Goal: Contribute content: Add original content to the website for others to see

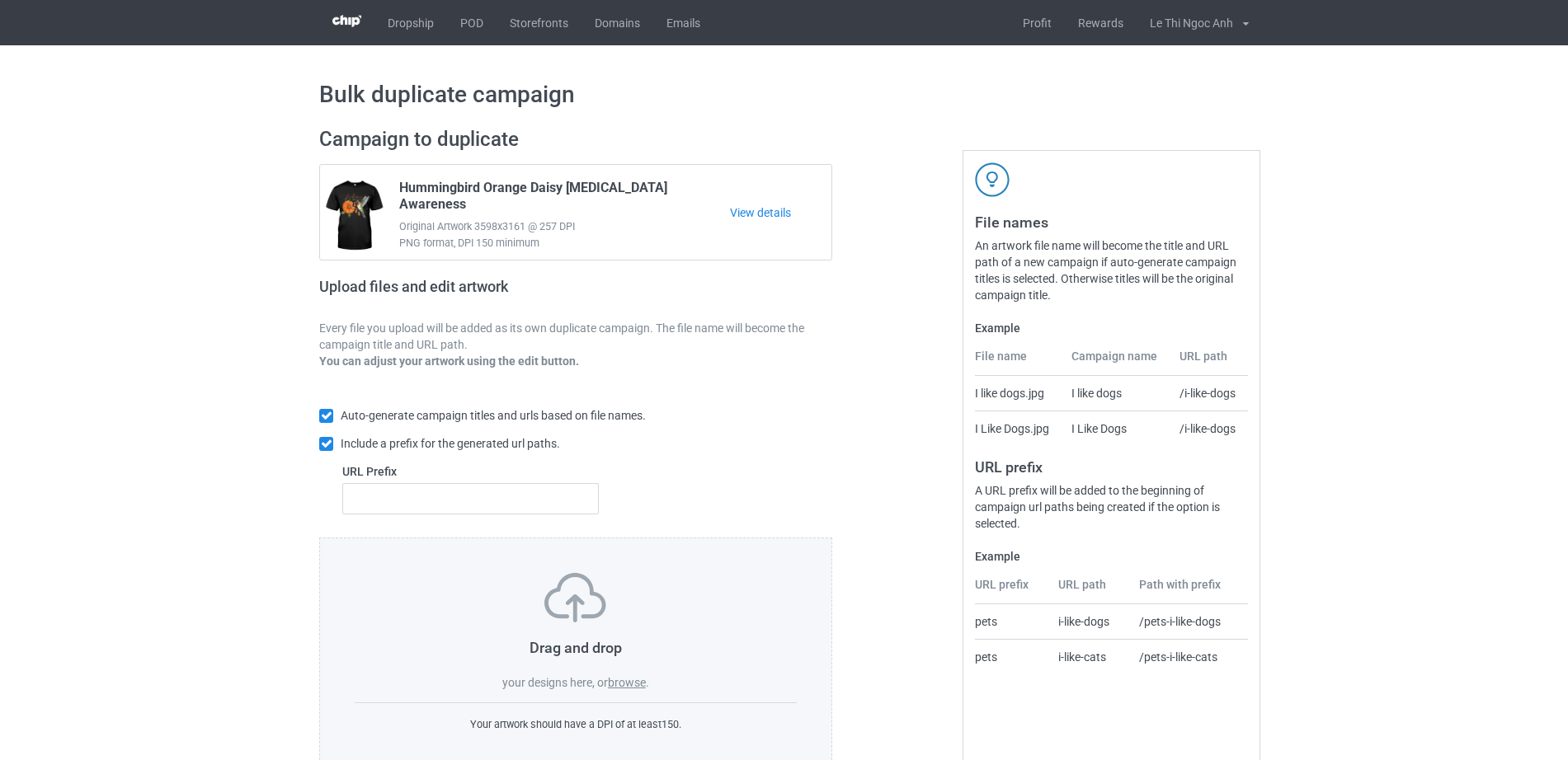
click at [627, 685] on label "browse" at bounding box center [626, 683] width 38 height 14
click at [0, 0] on input "browse" at bounding box center [0, 0] width 0 height 0
click at [636, 684] on label "browse" at bounding box center [626, 683] width 38 height 14
click at [0, 0] on input "browse" at bounding box center [0, 0] width 0 height 0
